Goal: Information Seeking & Learning: Learn about a topic

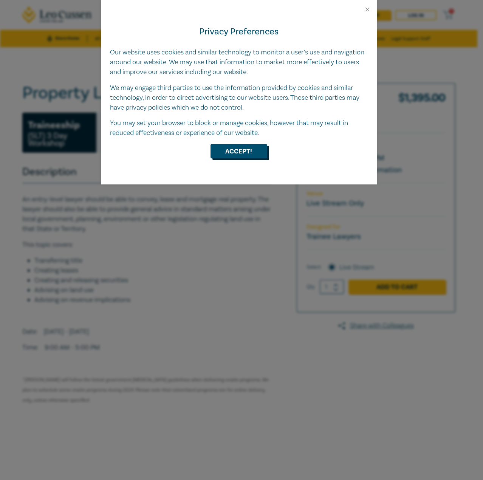
click at [221, 150] on button "Accept!" at bounding box center [238, 151] width 57 height 14
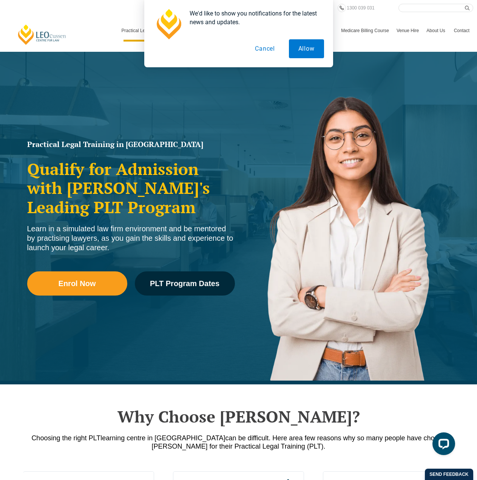
click at [264, 46] on button "Cancel" at bounding box center [265, 48] width 39 height 19
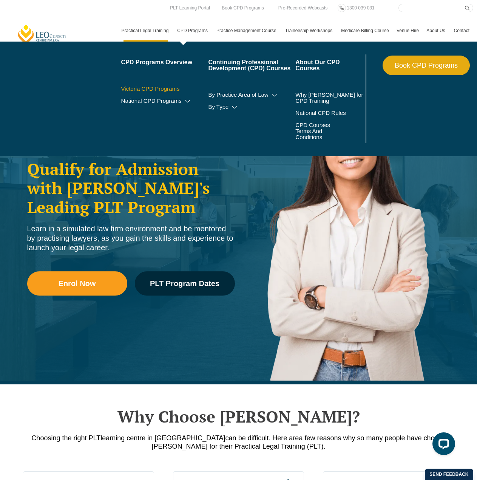
click at [162, 88] on link "Victoria CPD Programs" at bounding box center [164, 89] width 87 height 6
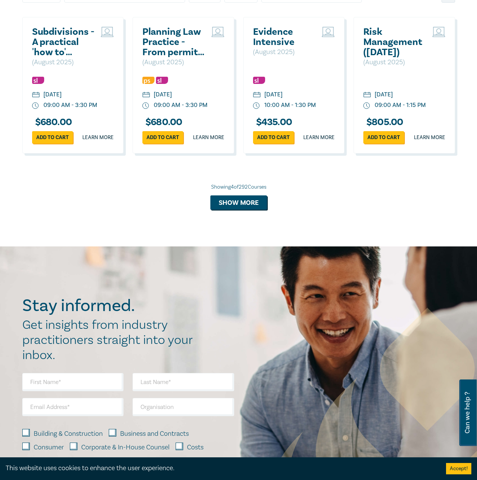
scroll to position [718, 0]
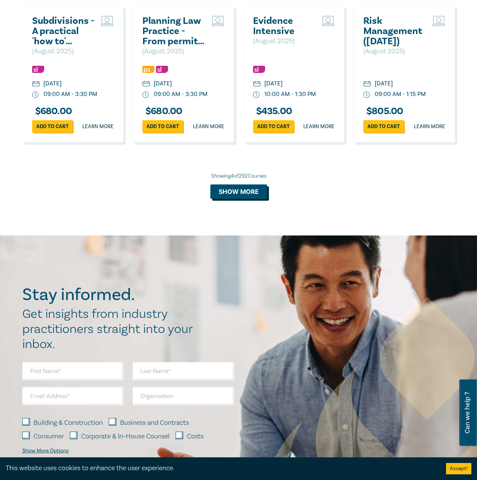
click at [240, 199] on button "Show more" at bounding box center [238, 191] width 57 height 14
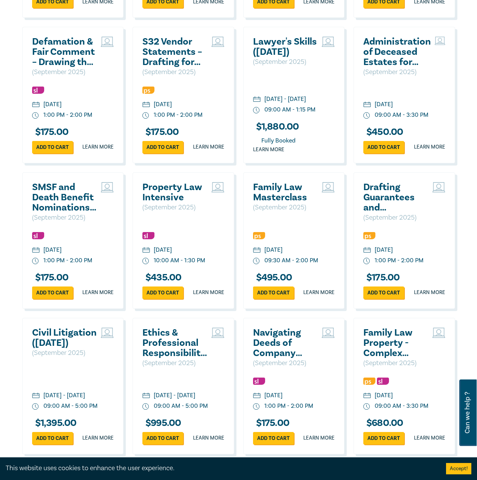
scroll to position [1171, 0]
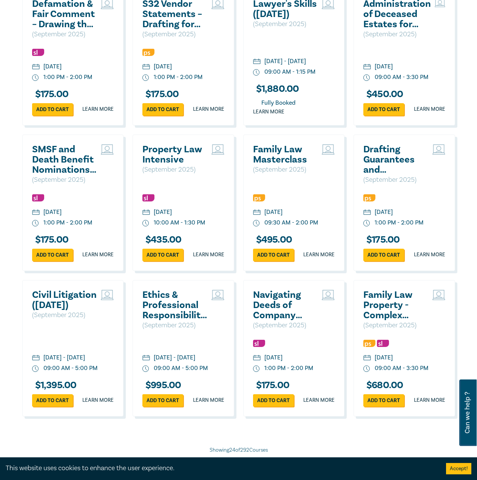
click at [170, 165] on h2 "Property Law Intensive" at bounding box center [174, 154] width 65 height 20
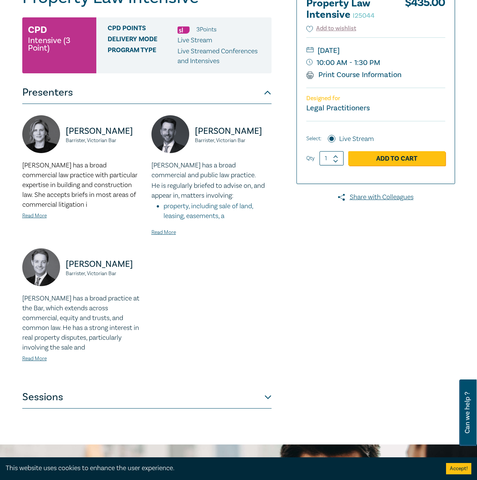
scroll to position [113, 0]
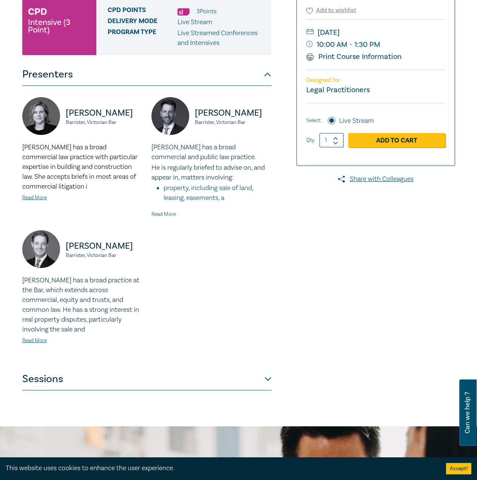
click at [165, 215] on link "Read More" at bounding box center [164, 214] width 25 height 7
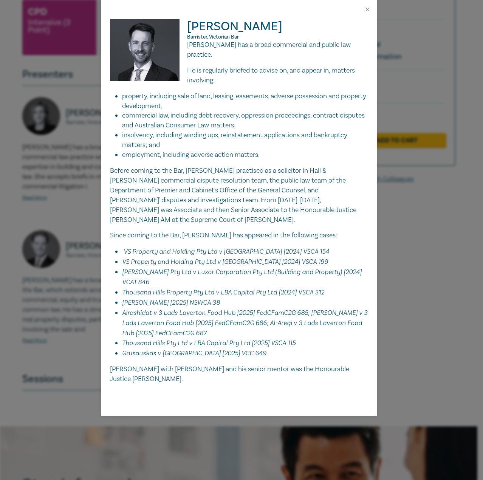
click at [391, 313] on div "Tom Egan Barrister, Victorian Bar Tom has a broad commercial and public law pra…" at bounding box center [241, 240] width 483 height 480
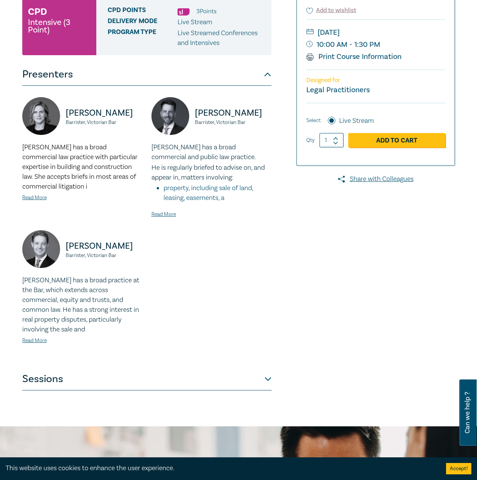
click at [48, 378] on button "Sessions" at bounding box center [146, 379] width 249 height 23
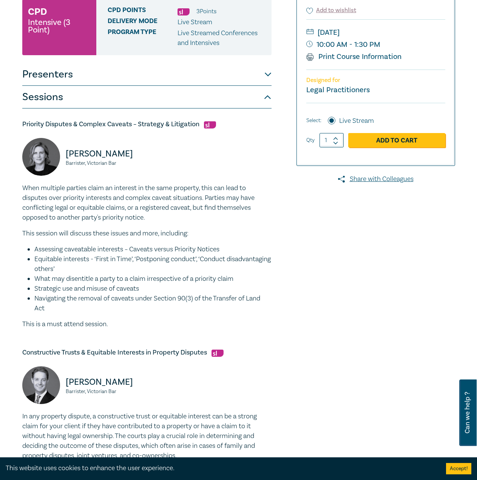
scroll to position [76, 0]
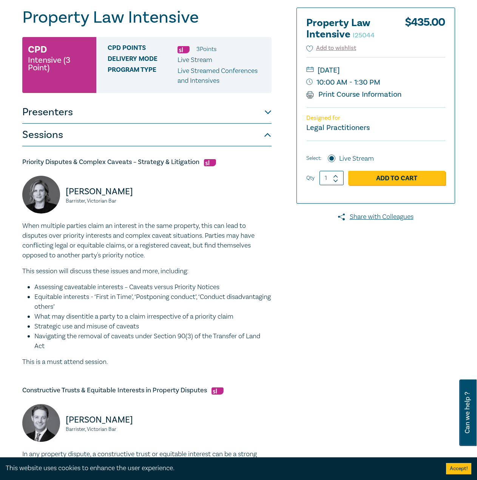
click at [60, 116] on button "Presenters" at bounding box center [146, 112] width 249 height 23
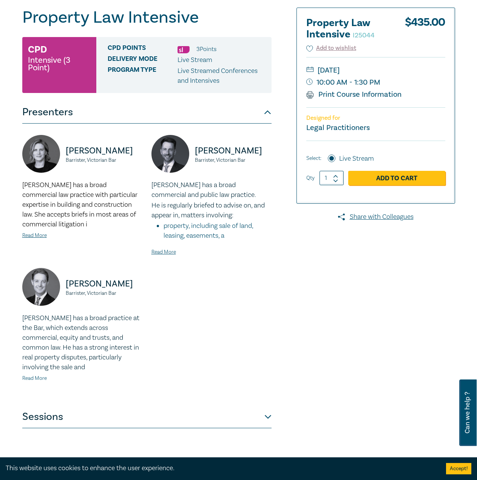
click at [34, 378] on link "Read More" at bounding box center [34, 378] width 25 height 7
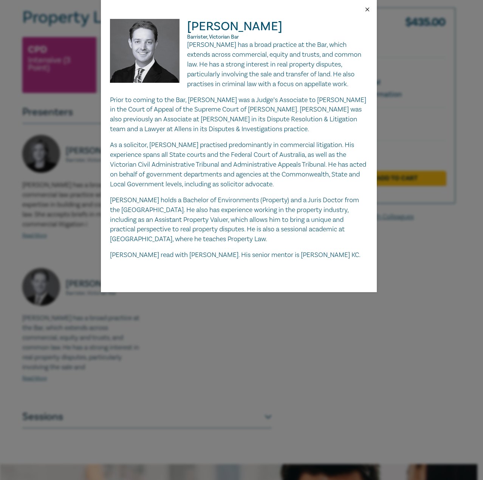
click at [367, 9] on button "Close" at bounding box center [367, 9] width 7 height 7
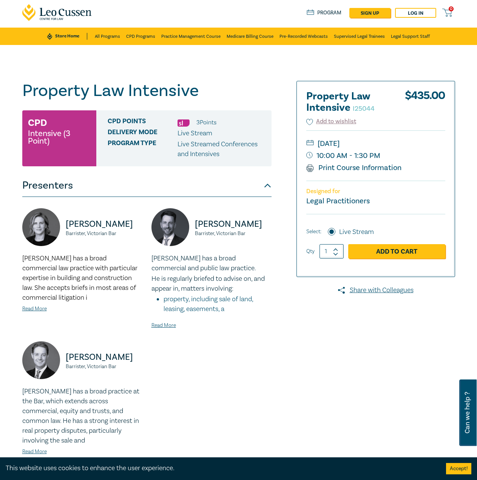
scroll to position [0, 0]
